Goal: Task Accomplishment & Management: Use online tool/utility

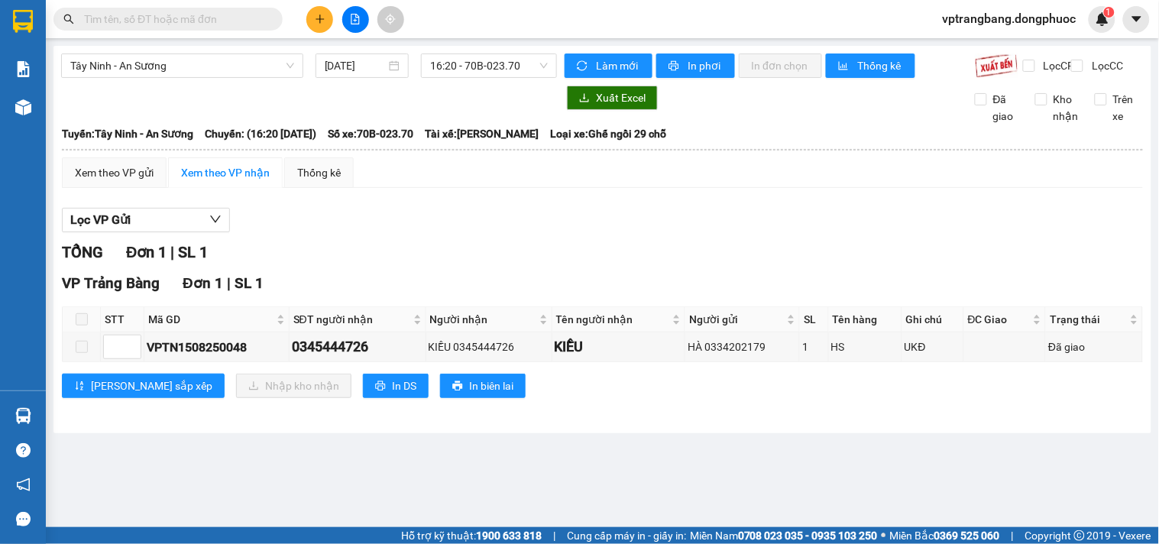
click at [53, 417] on div "Tây Ninh - An Sương 15/08/2025 16:20 - 70B-023.70 Làm mới In phơi In đơn chọn T…" at bounding box center [602, 239] width 1098 height 387
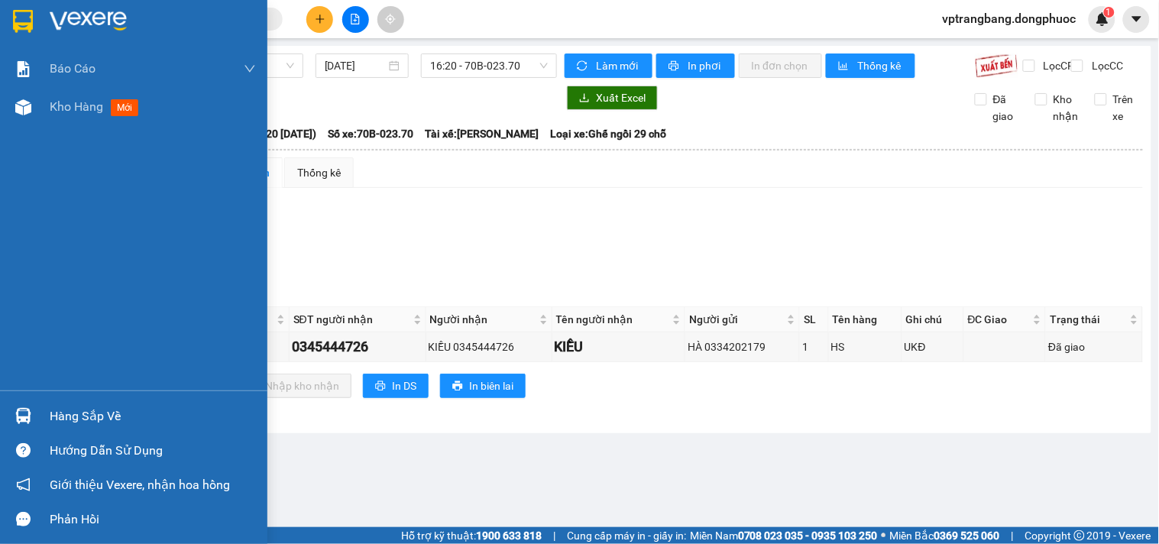
click at [48, 418] on div "Hàng sắp về" at bounding box center [133, 416] width 267 height 34
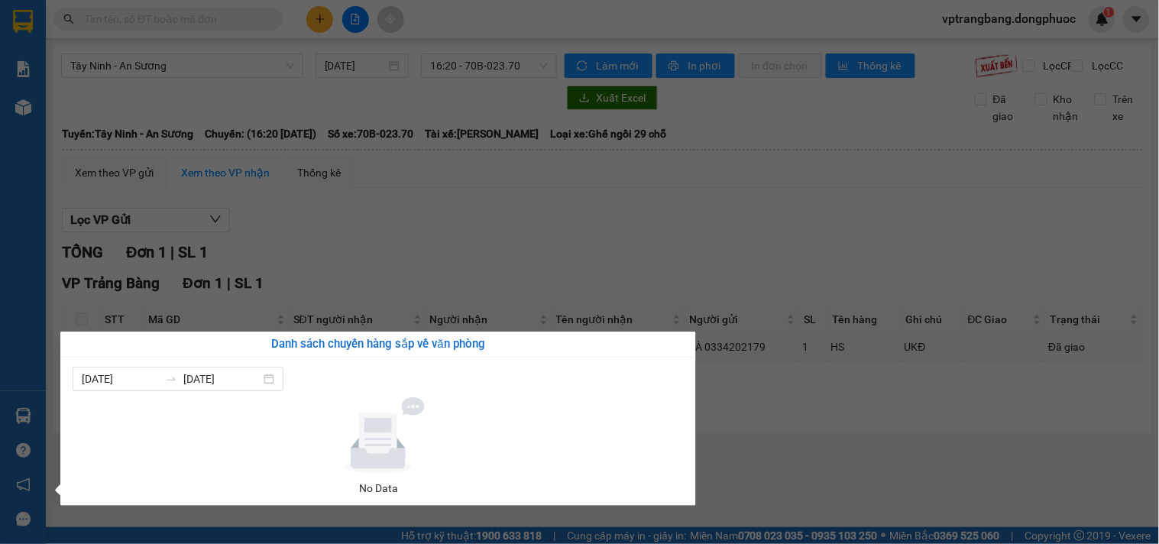
click at [456, 280] on section "Kết quả tìm kiếm ( 0 ) Bộ lọc No Data vptrangbang.dongphuoc 1 Báo cáo Mẫu 1: Bá…" at bounding box center [579, 272] width 1159 height 544
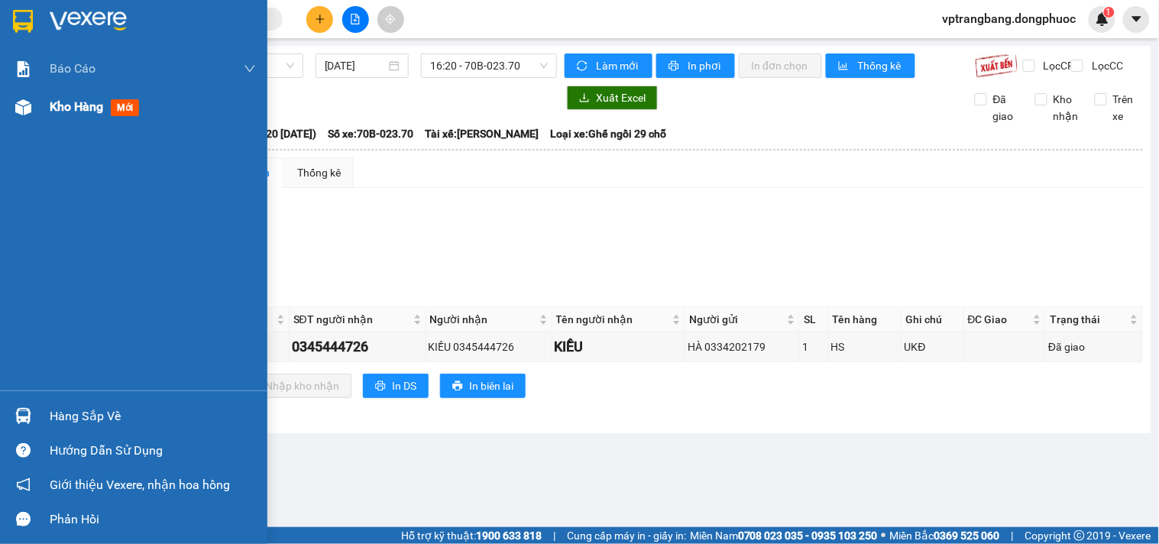
click at [60, 99] on span "Kho hàng" at bounding box center [76, 106] width 53 height 15
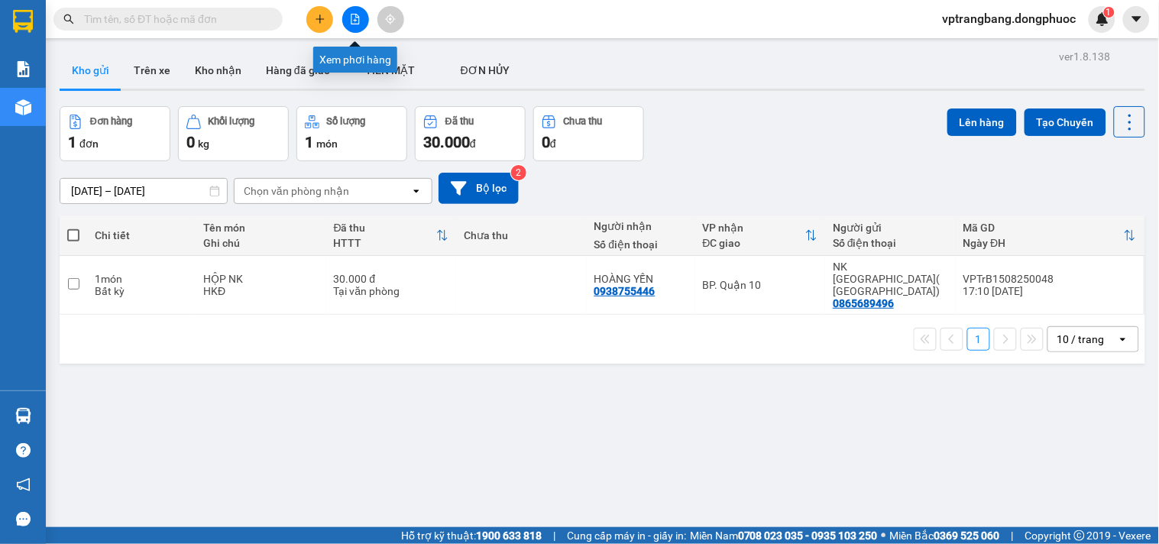
click at [361, 17] on button at bounding box center [355, 19] width 27 height 27
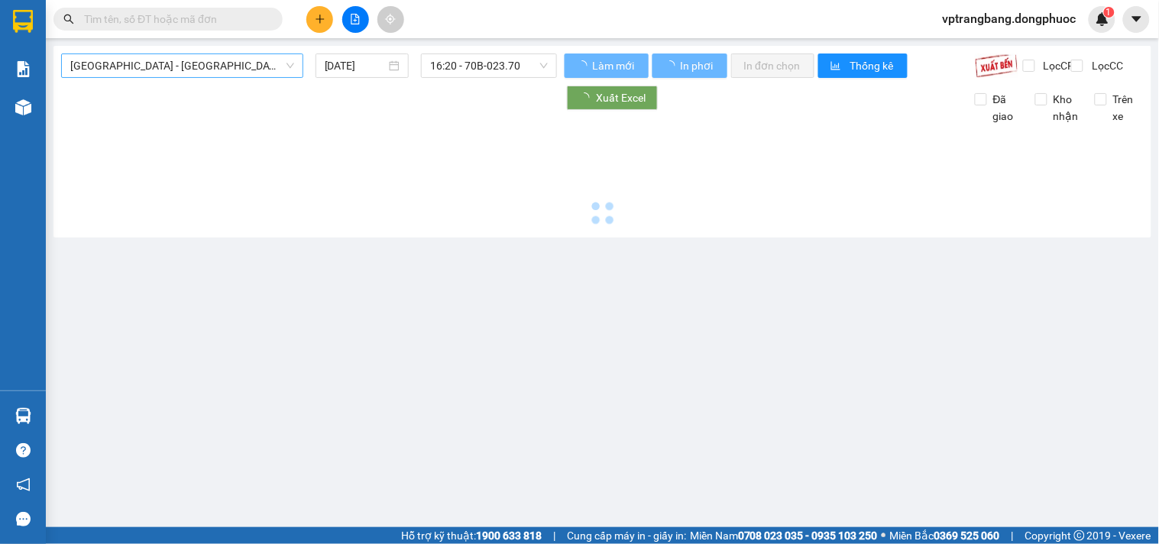
type input "16/08/2025"
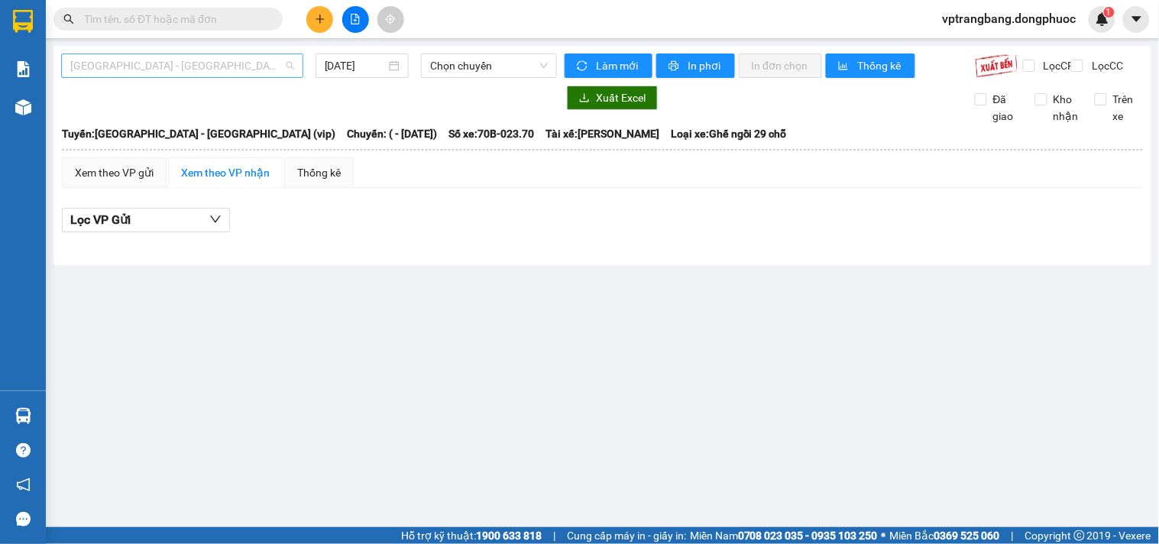
click at [186, 73] on span "Hồ Chí Minh - Tây Ninh (vip)" at bounding box center [182, 65] width 224 height 23
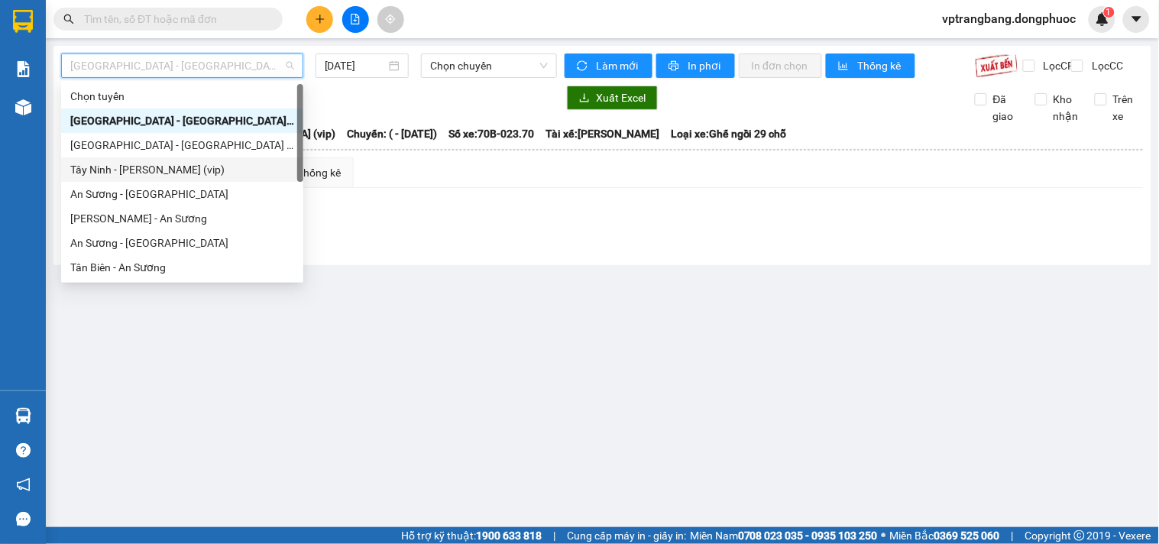
click at [194, 167] on div "Tây Ninh - Hồ Chí Minh (vip)" at bounding box center [182, 169] width 224 height 17
type input "16/08/2025"
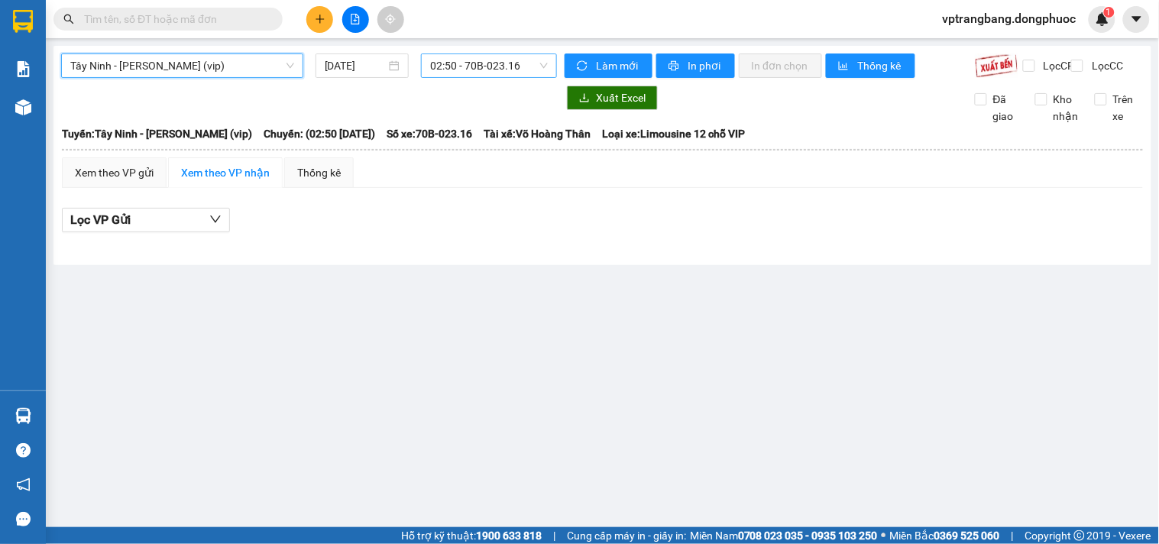
click at [490, 59] on span "02:50 - 70B-023.16" at bounding box center [489, 65] width 118 height 23
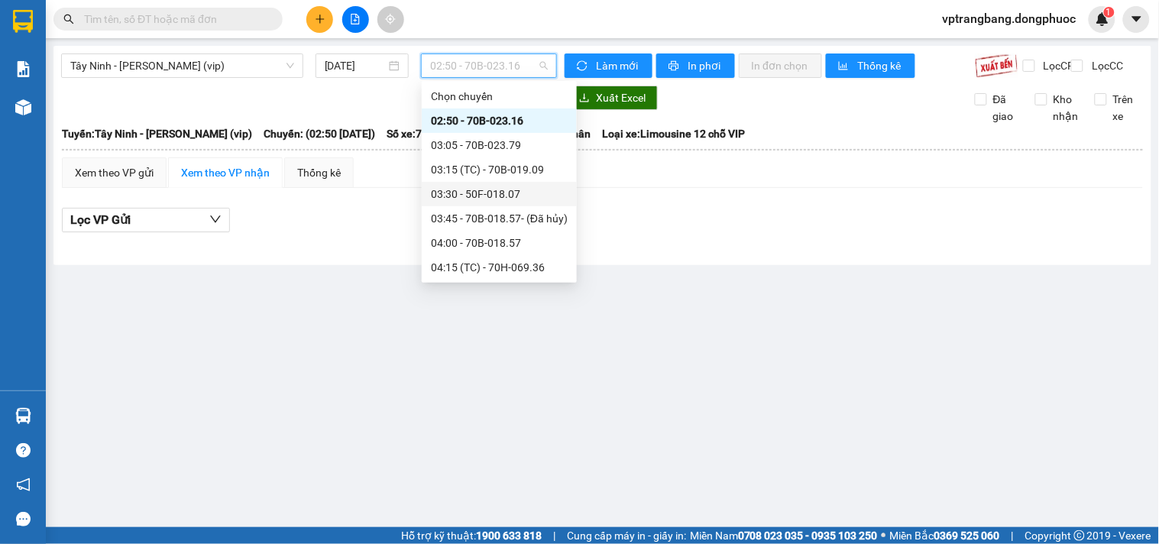
click at [500, 199] on div "03:30 - 50F-018.07" at bounding box center [499, 194] width 137 height 17
